Goal: Use online tool/utility: Use online tool/utility

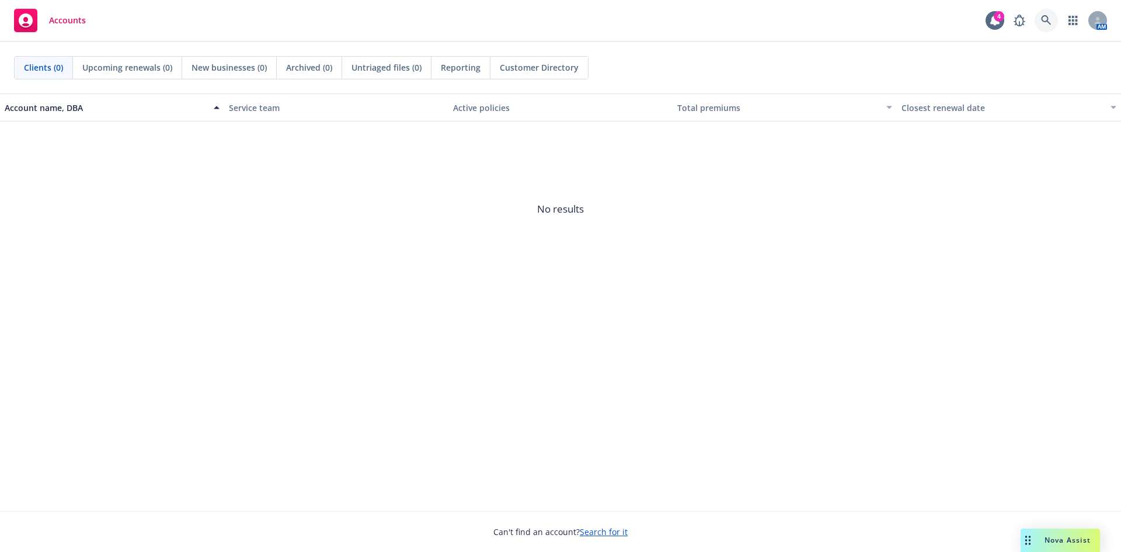
click at [1039, 26] on link at bounding box center [1045, 20] width 23 height 23
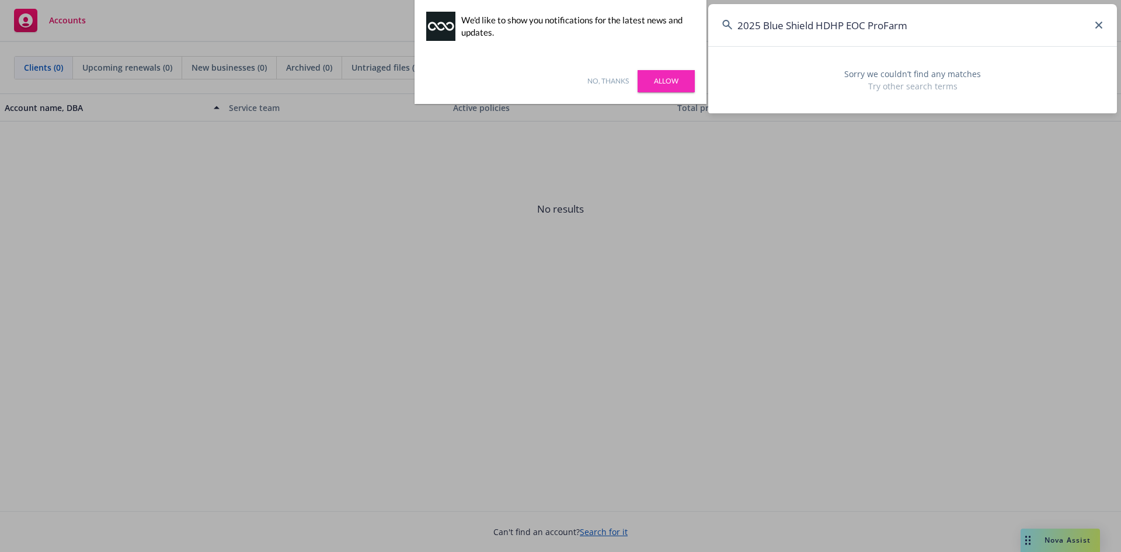
drag, startPoint x: 818, startPoint y: 30, endPoint x: 740, endPoint y: 37, distance: 77.9
click at [734, 36] on input "2025 Blue Shield HDHP EOC ProFarm" at bounding box center [912, 25] width 409 height 42
type input "ProFarm"
click at [671, 89] on link "Allow" at bounding box center [665, 81] width 57 height 22
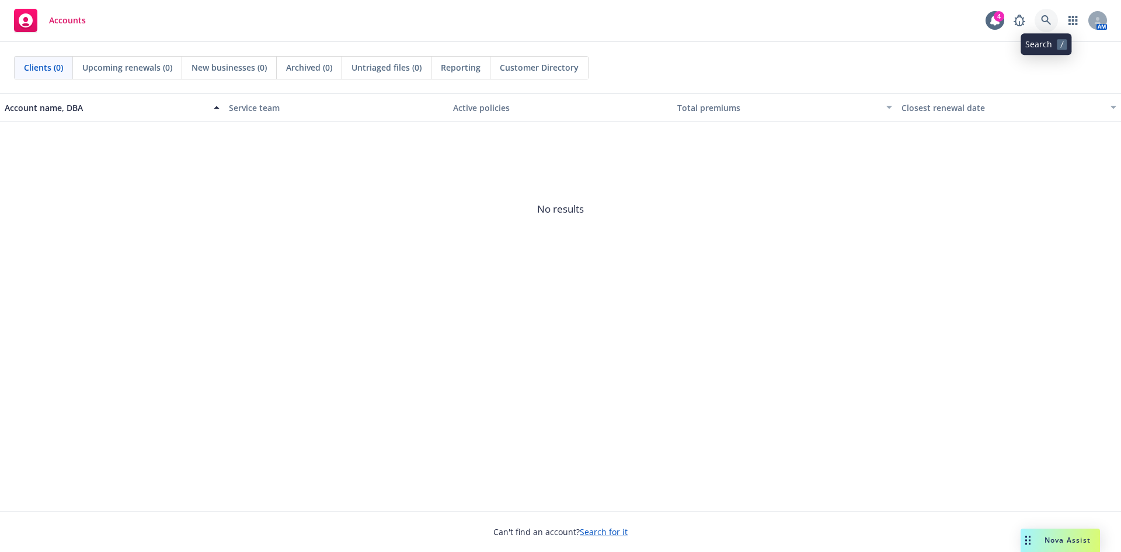
click at [1038, 25] on link at bounding box center [1045, 20] width 23 height 23
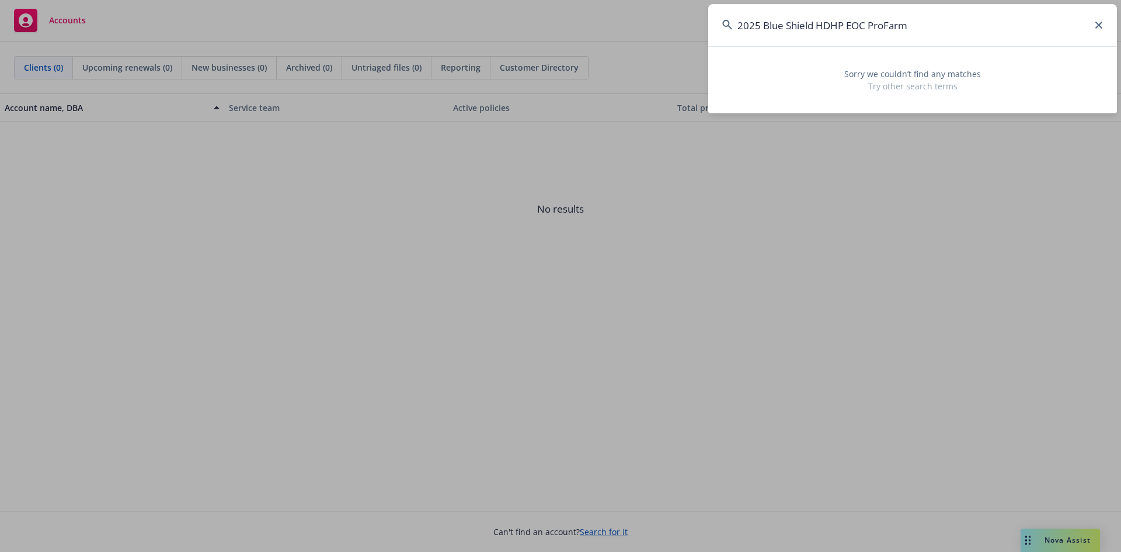
drag, startPoint x: 870, startPoint y: 29, endPoint x: 740, endPoint y: 33, distance: 130.2
click at [740, 33] on input "2025 Blue Shield HDHP EOC ProFarm" at bounding box center [912, 25] width 409 height 42
click at [864, 33] on input "ProFarm" at bounding box center [912, 25] width 409 height 42
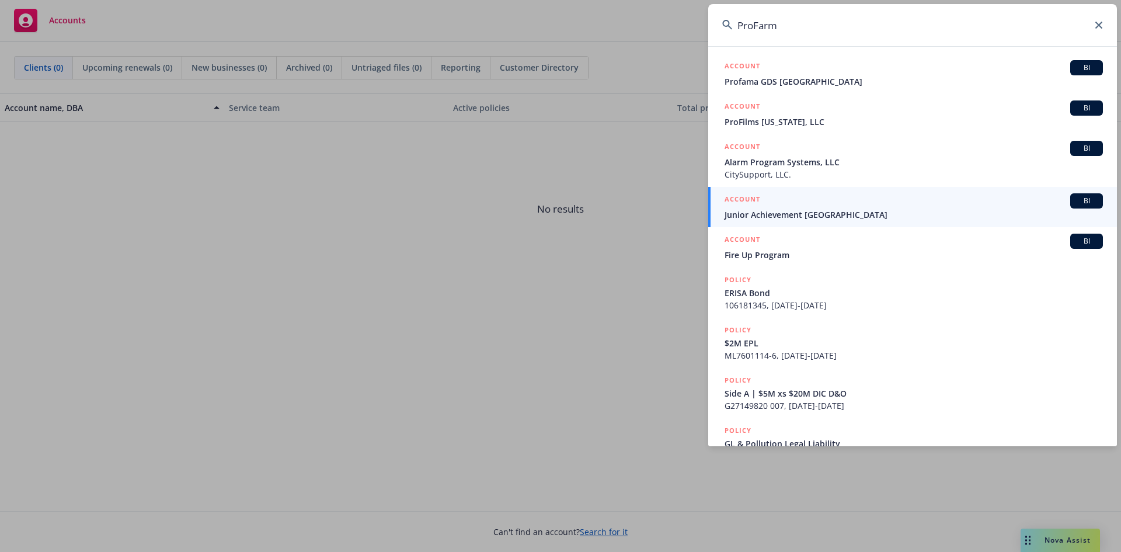
click at [810, 26] on input "ProFarm" at bounding box center [912, 25] width 409 height 42
paste input "Farm Group, Inc"
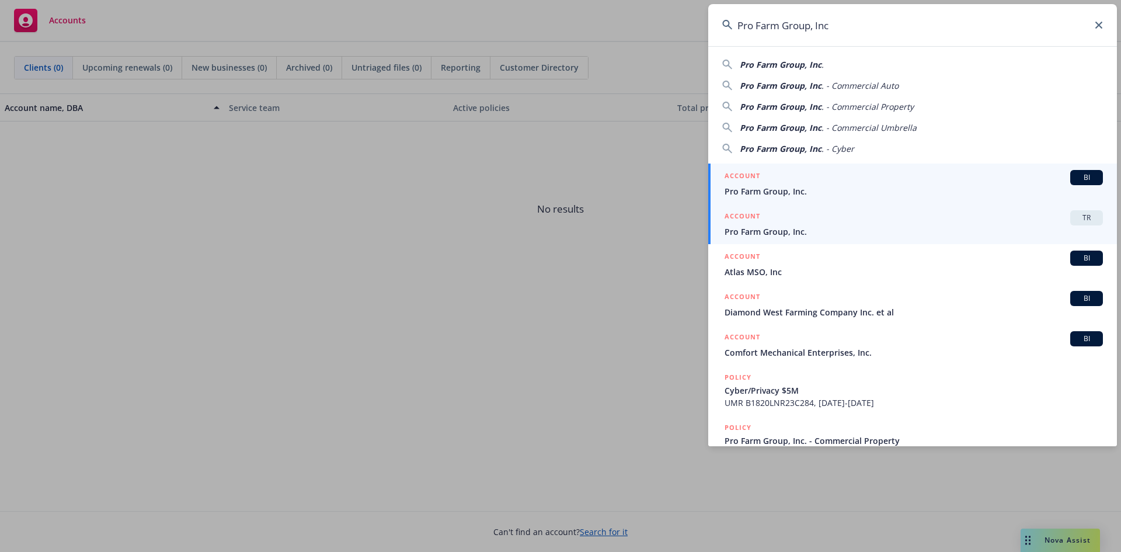
type input "Pro Farm Group, Inc"
click at [1075, 213] on span "TR" at bounding box center [1085, 217] width 23 height 11
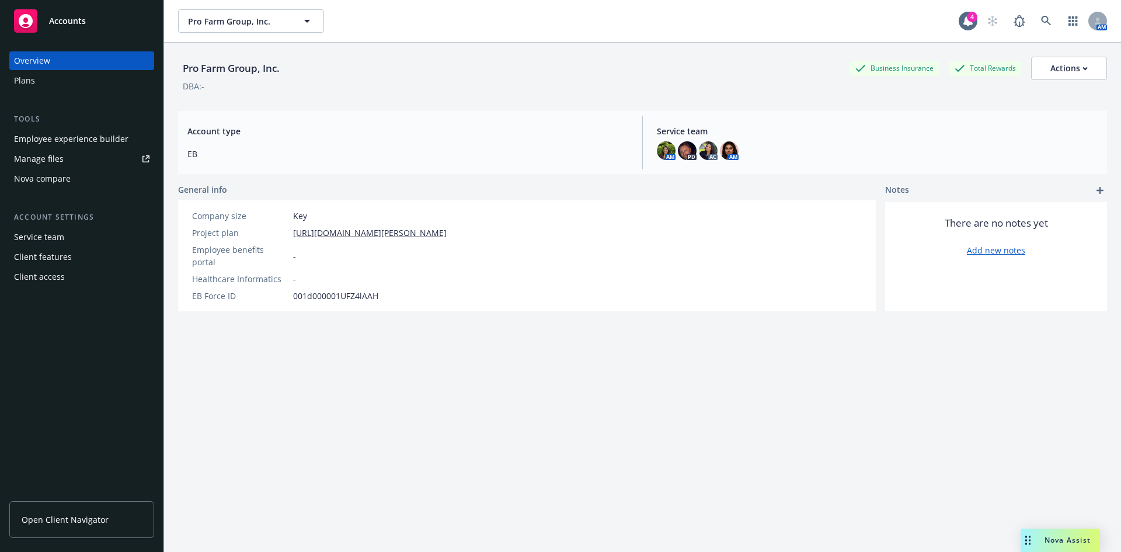
click at [48, 176] on div "Nova compare" at bounding box center [42, 178] width 57 height 19
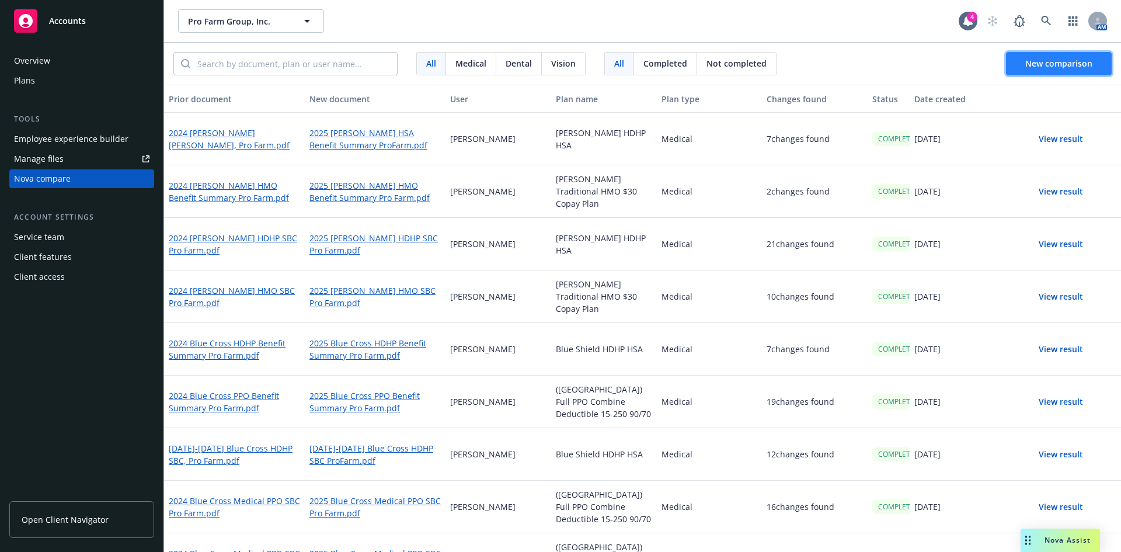
click at [1044, 67] on span "New comparison" at bounding box center [1058, 63] width 67 height 11
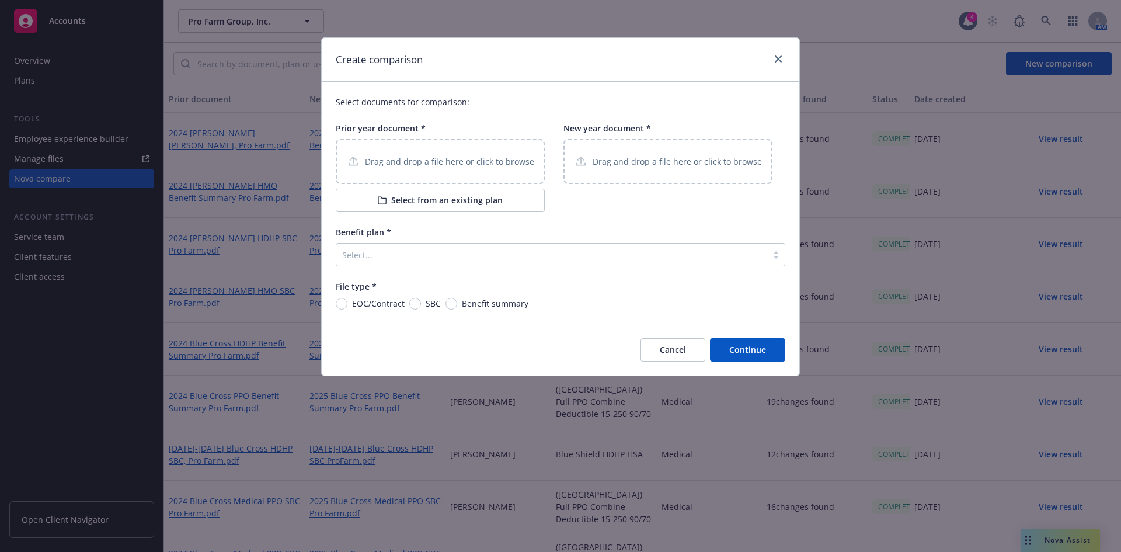
click at [408, 170] on div "Drag and drop a file here or click to browse" at bounding box center [440, 161] width 209 height 45
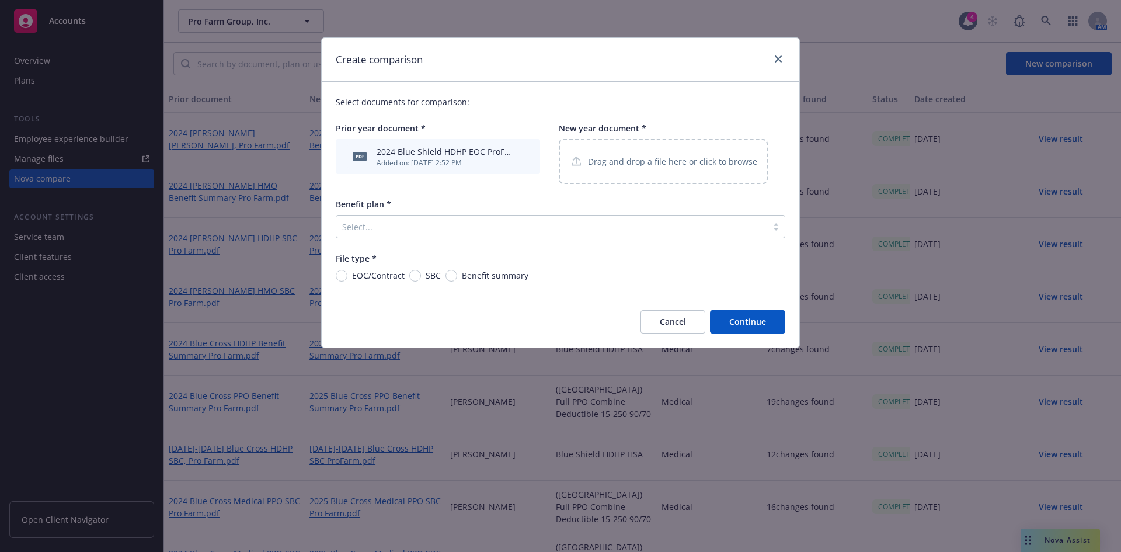
click at [637, 166] on p "Drag and drop a file here or click to browse" at bounding box center [672, 161] width 169 height 12
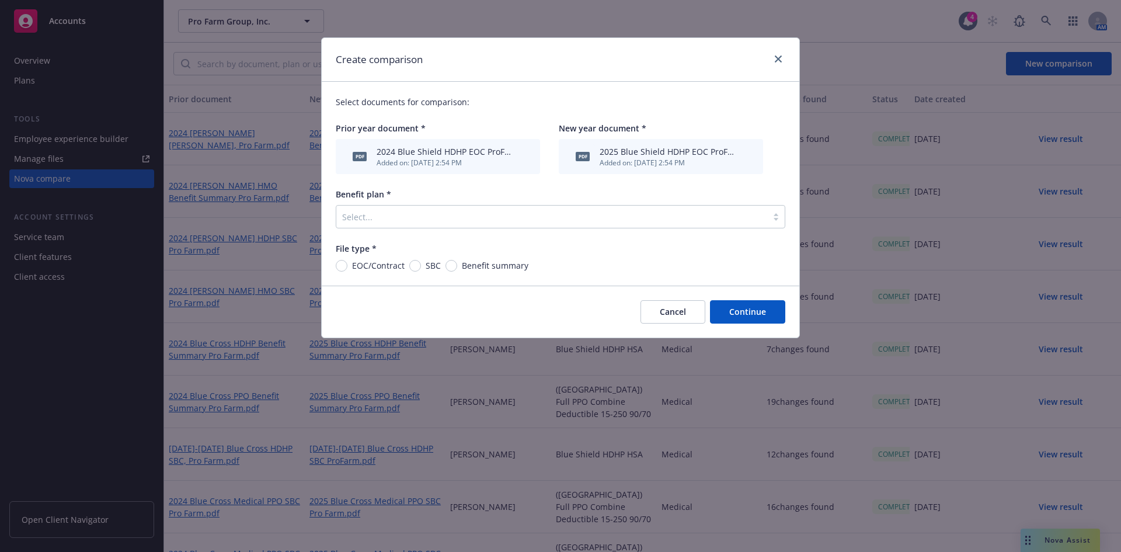
click at [417, 223] on div at bounding box center [551, 217] width 419 height 14
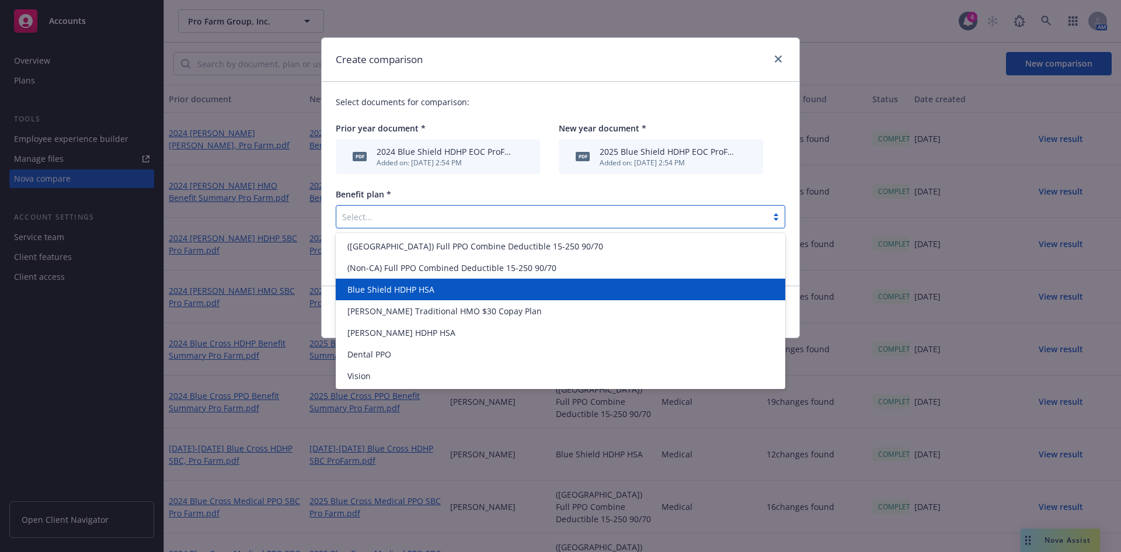
click at [425, 286] on span "Blue Shield HDHP HSA" at bounding box center [390, 289] width 87 height 12
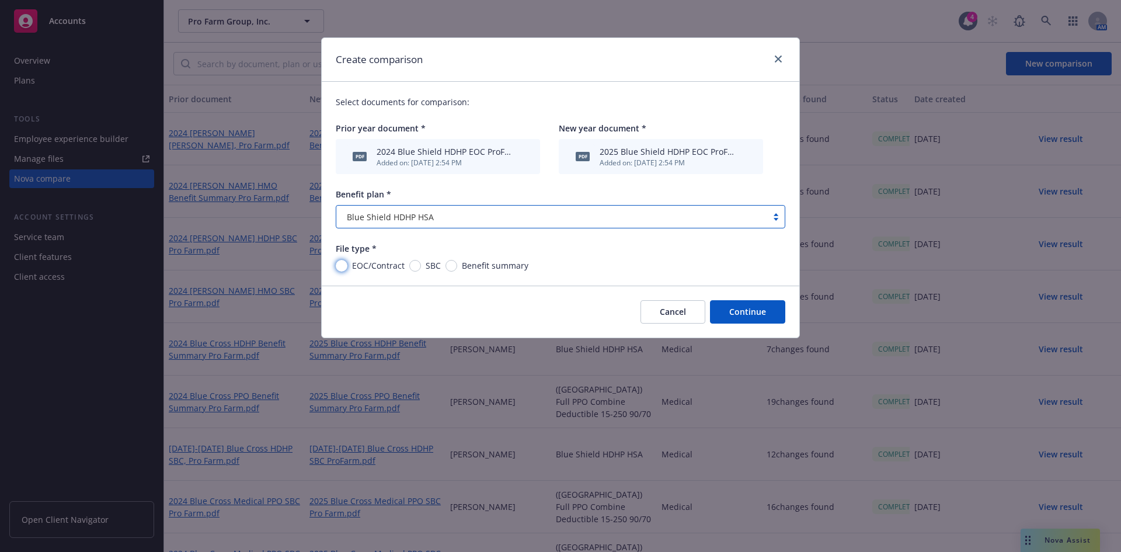
click at [340, 264] on input "EOC/Contract" at bounding box center [342, 266] width 12 height 12
radio input "true"
click at [742, 316] on button "Continue" at bounding box center [747, 311] width 75 height 23
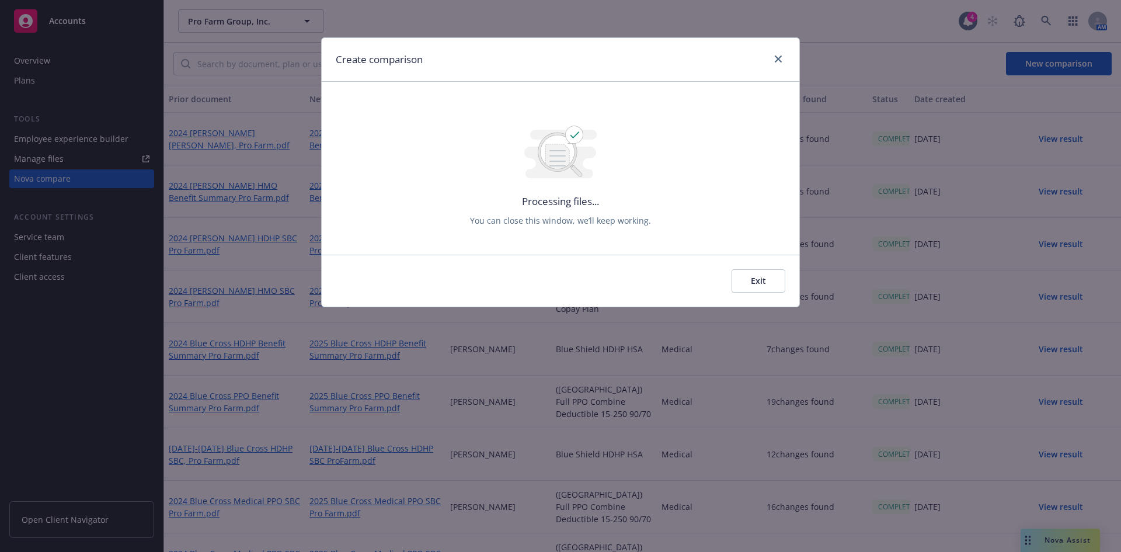
click at [748, 285] on button "Exit" at bounding box center [758, 280] width 54 height 23
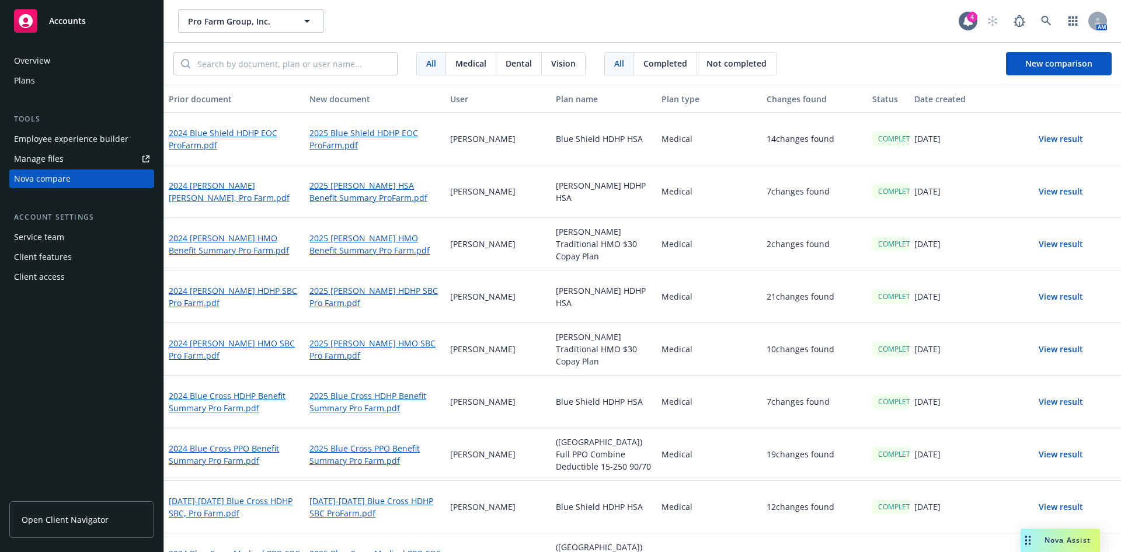
click at [1044, 141] on button "View result" at bounding box center [1061, 138] width 82 height 23
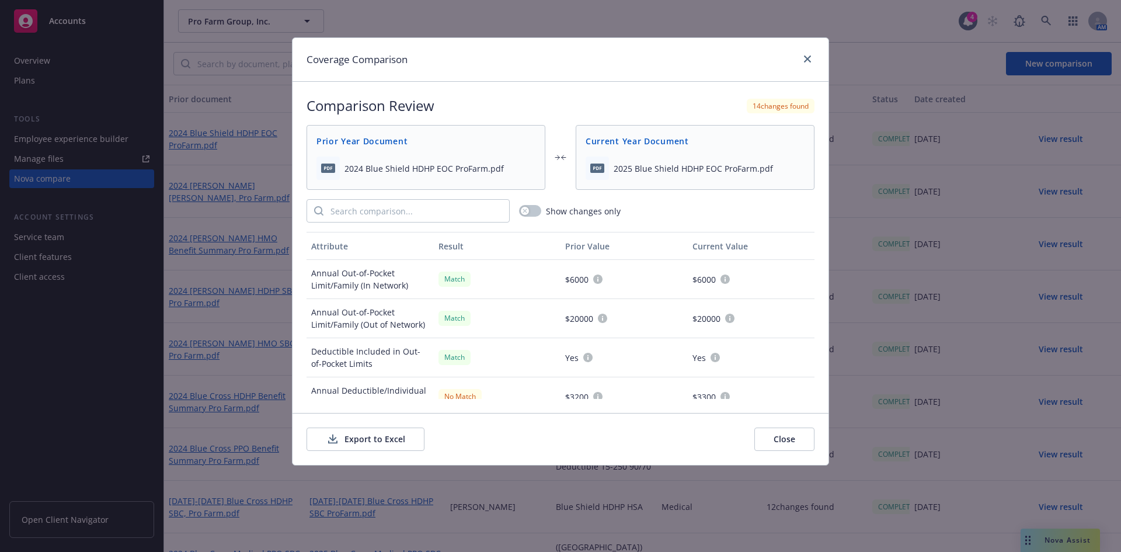
click at [391, 435] on button "Export to Excel" at bounding box center [365, 438] width 118 height 23
click at [770, 442] on button "Close" at bounding box center [784, 438] width 60 height 23
